Goal: Task Accomplishment & Management: Use online tool/utility

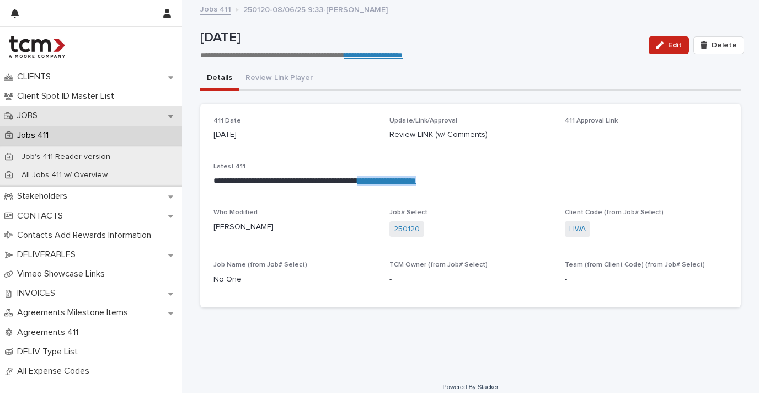
click at [73, 115] on div "JOBS" at bounding box center [91, 115] width 182 height 19
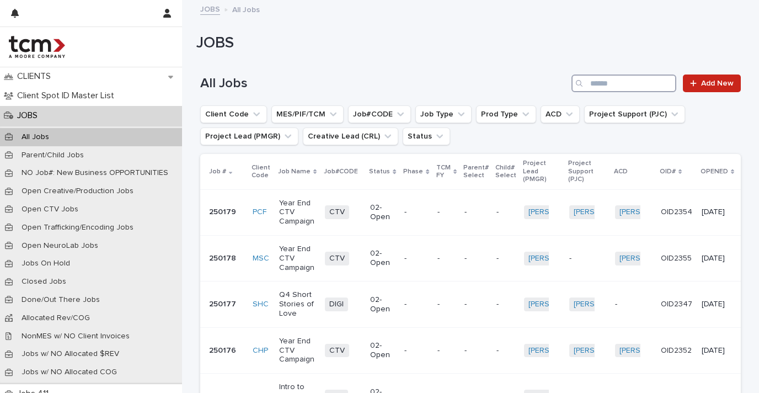
click at [617, 79] on input "Search" at bounding box center [623, 83] width 105 height 18
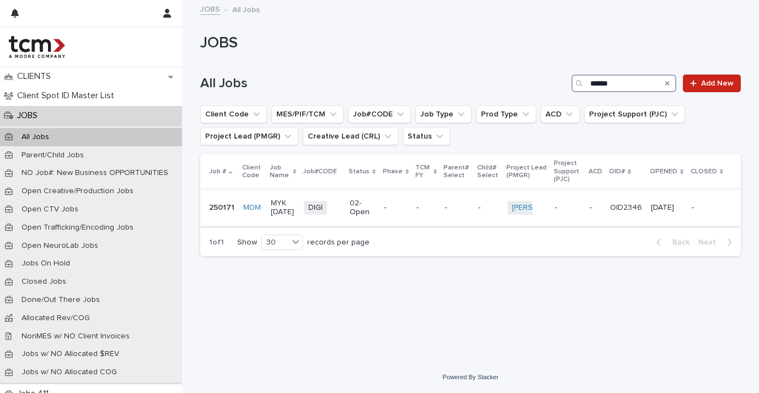
type input "******"
click at [290, 205] on p "MYK [DATE]" at bounding box center [283, 208] width 24 height 19
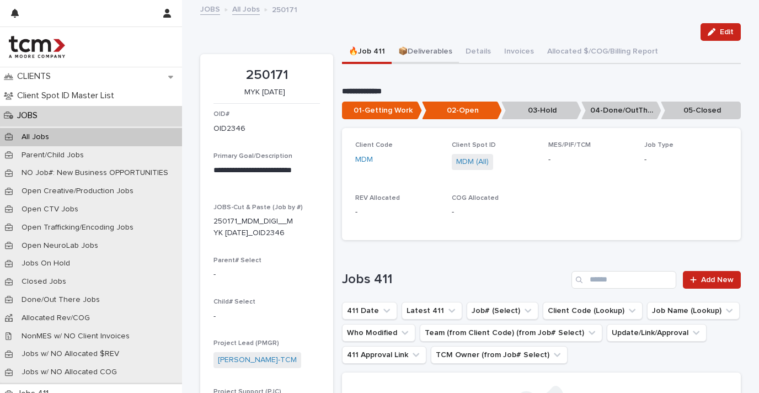
click at [422, 51] on button "📦Deliverables" at bounding box center [425, 52] width 67 height 23
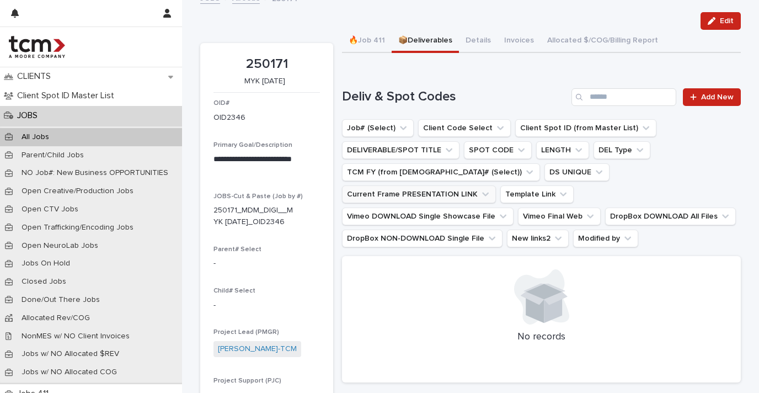
scroll to position [28, 0]
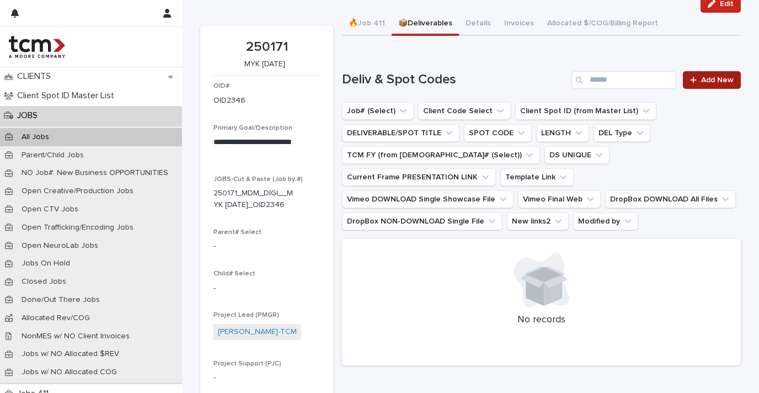
click at [702, 82] on span "Add New" at bounding box center [717, 80] width 33 height 8
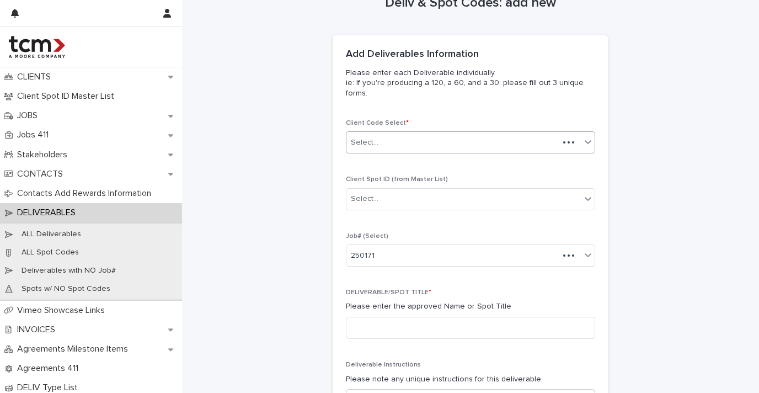
click at [439, 142] on div "Select..." at bounding box center [452, 142] width 212 height 18
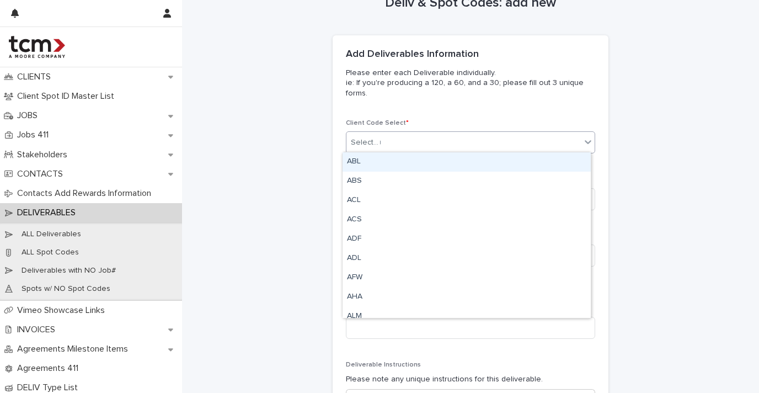
type input "***"
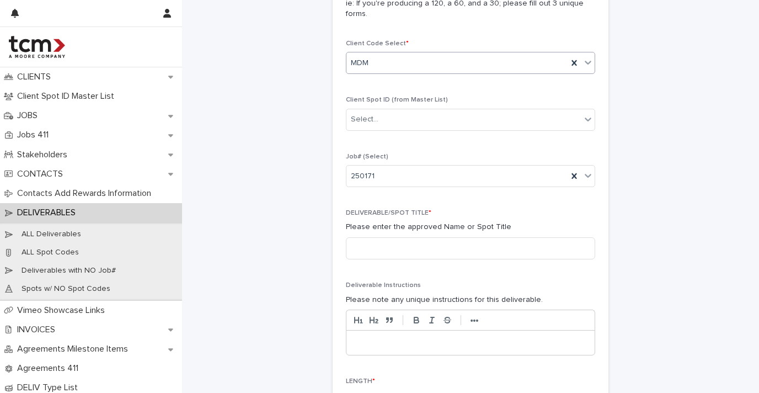
scroll to position [196, 0]
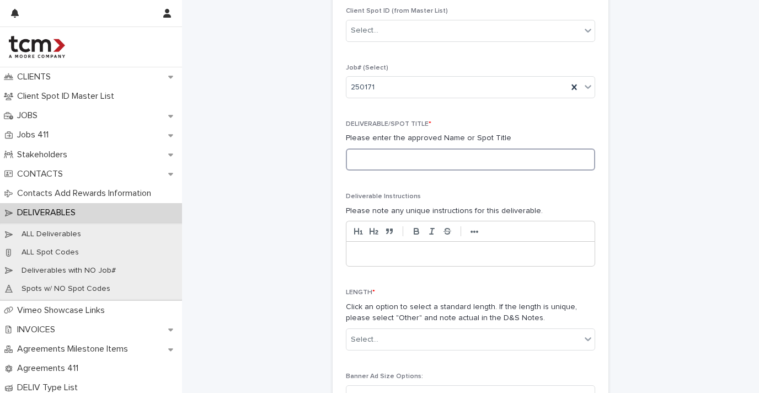
click at [453, 154] on input at bounding box center [470, 159] width 249 height 22
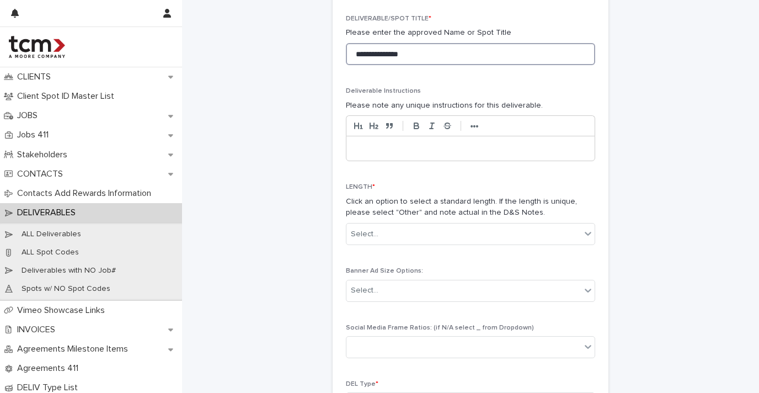
scroll to position [393, 0]
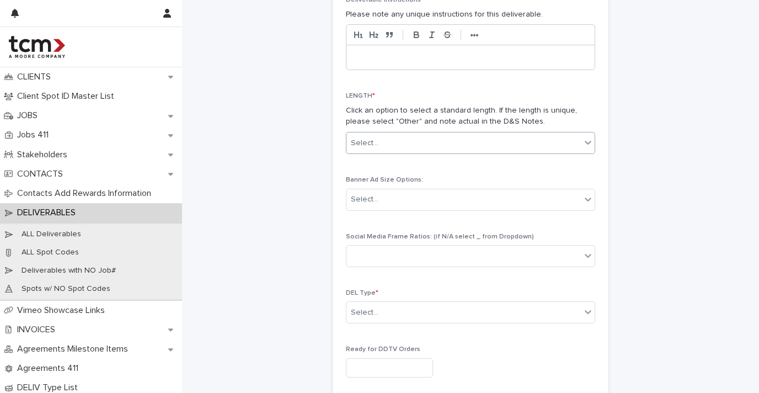
type input "**********"
click at [402, 144] on div "Select..." at bounding box center [463, 143] width 234 height 18
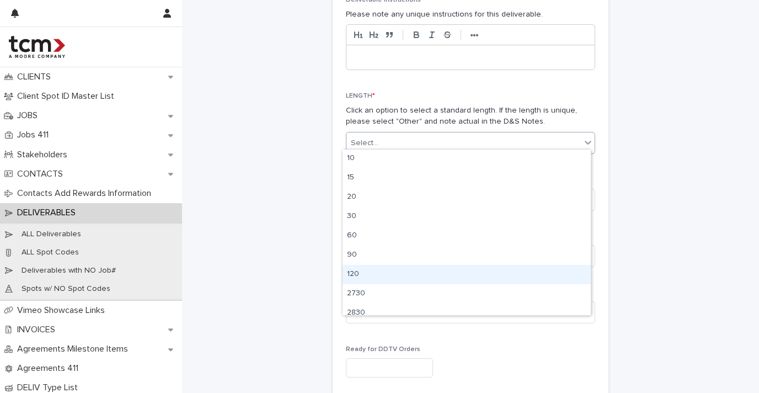
scroll to position [47, 0]
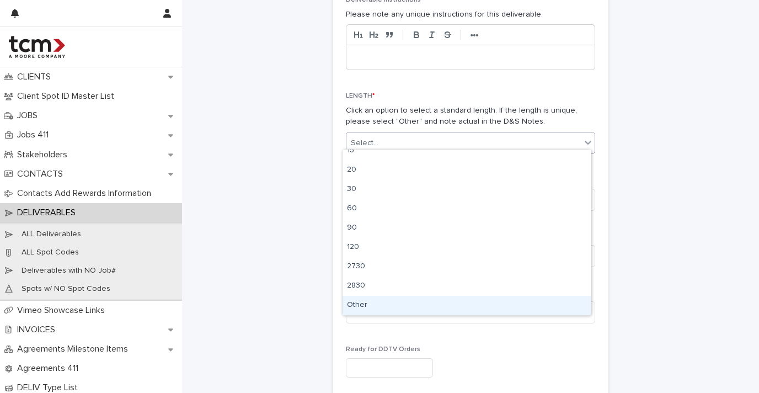
click at [385, 299] on div "Other" at bounding box center [466, 305] width 248 height 19
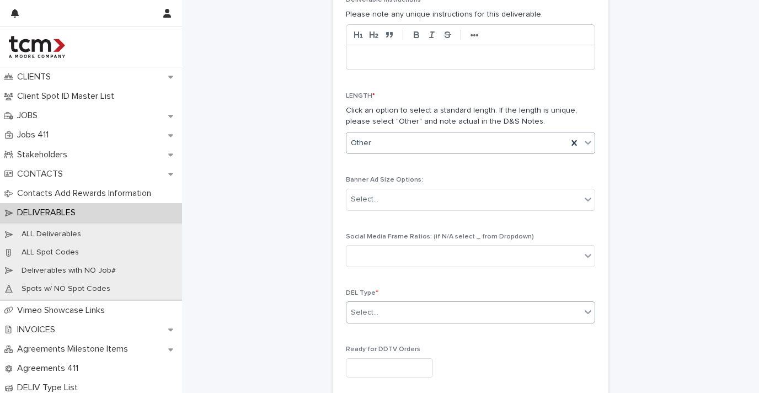
scroll to position [407, 0]
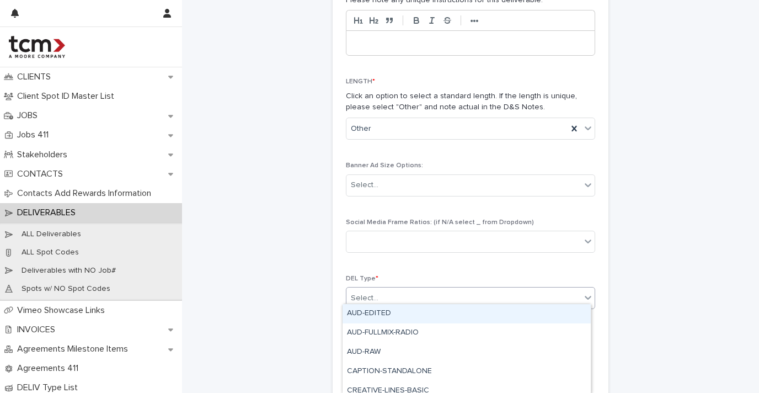
click at [399, 299] on div "Select..." at bounding box center [463, 298] width 234 height 18
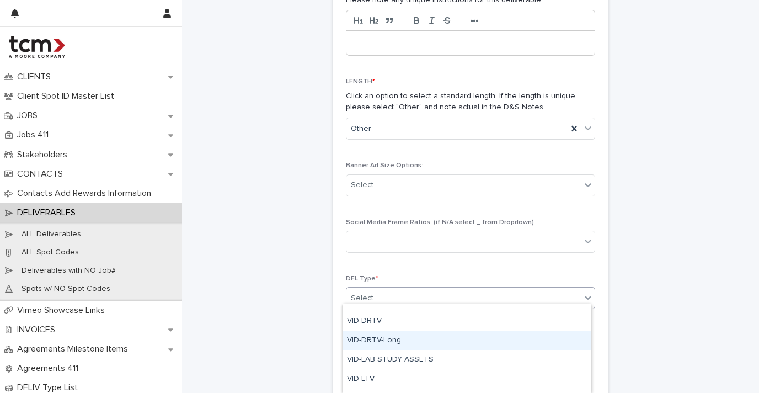
scroll to position [470, 0]
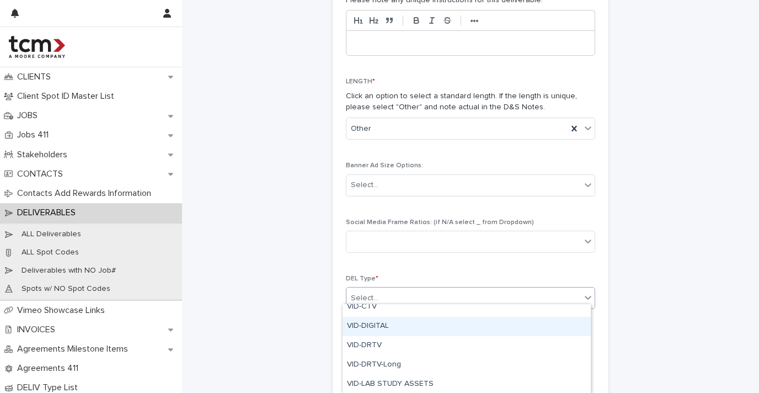
click at [403, 326] on div "VID-DIGITAL" at bounding box center [466, 326] width 248 height 19
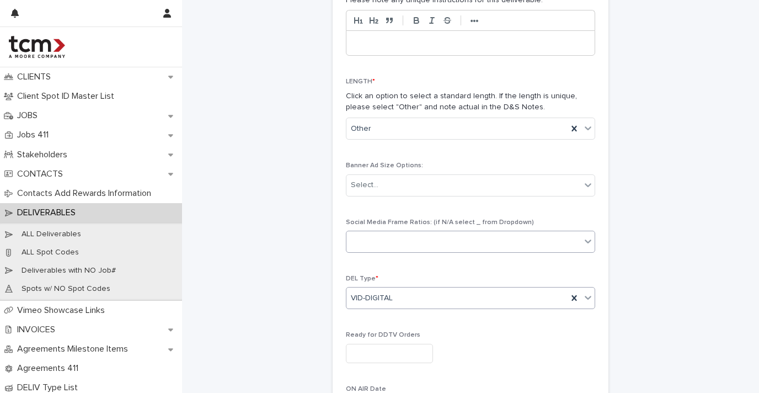
click at [442, 242] on div at bounding box center [463, 242] width 234 height 18
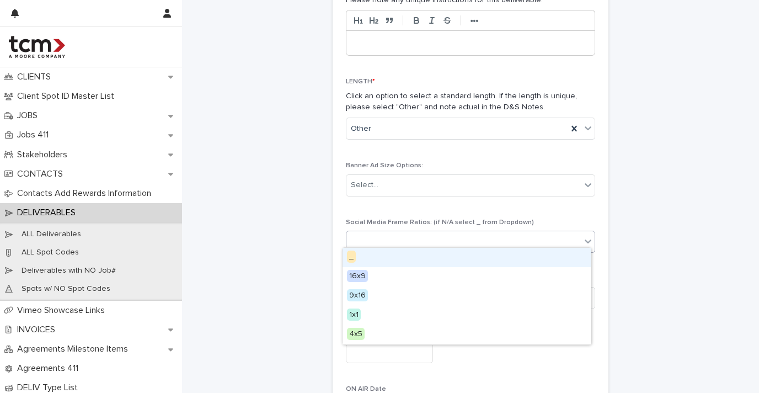
click at [474, 195] on div "Banner Ad Size Options: Select..." at bounding box center [470, 183] width 249 height 43
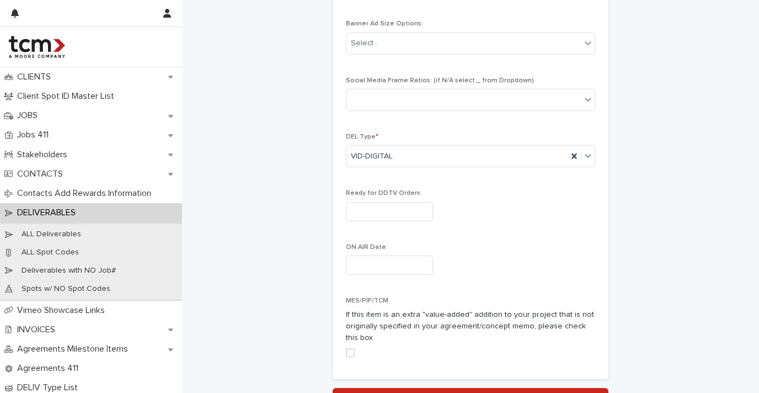
scroll to position [631, 0]
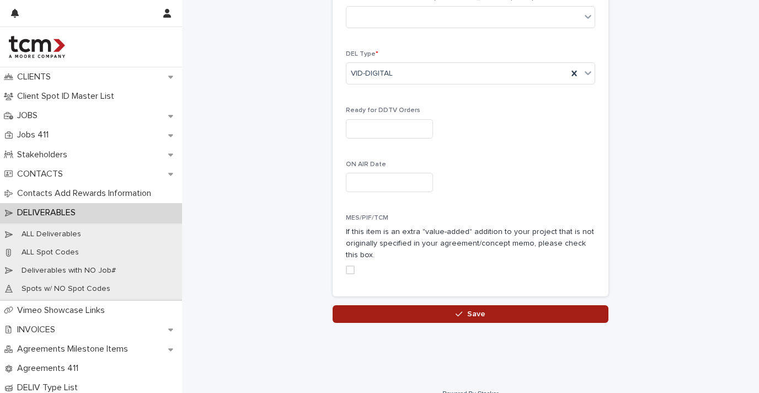
click at [464, 305] on button "Save" at bounding box center [471, 314] width 276 height 18
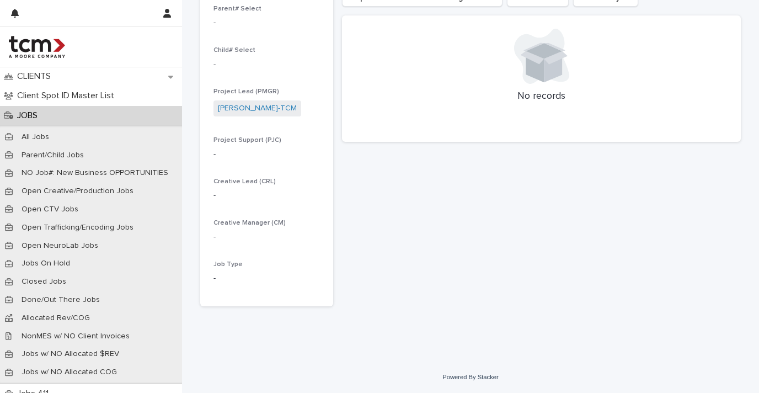
scroll to position [251, 0]
